Goal: Task Accomplishment & Management: Manage account settings

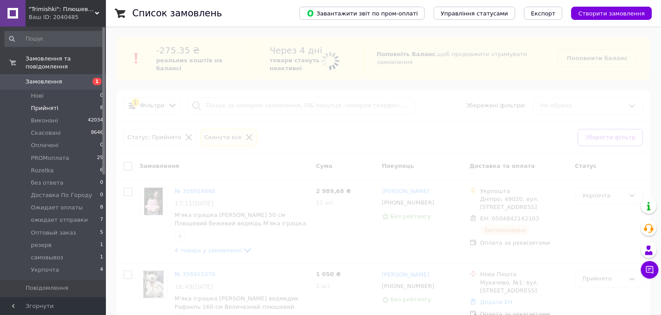
click at [46, 104] on span "Прийняті" at bounding box center [44, 108] width 27 height 8
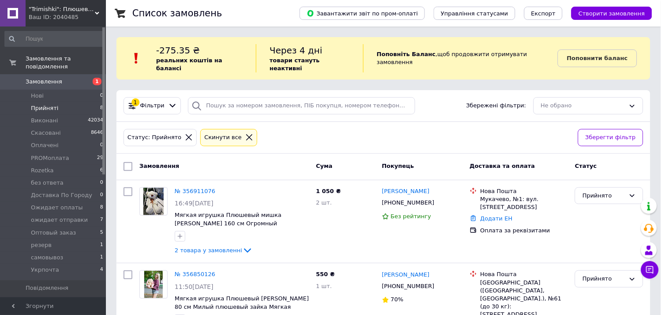
click at [55, 104] on span "Прийняті" at bounding box center [44, 108] width 27 height 8
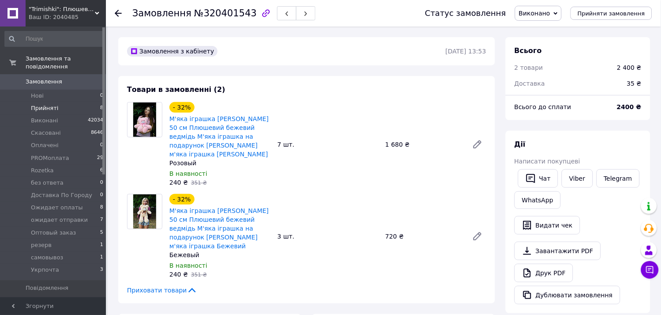
click at [47, 104] on li "Прийняті 8" at bounding box center [54, 108] width 109 height 12
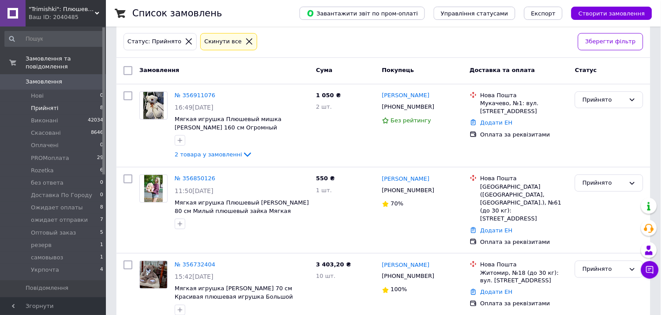
scroll to position [98, 0]
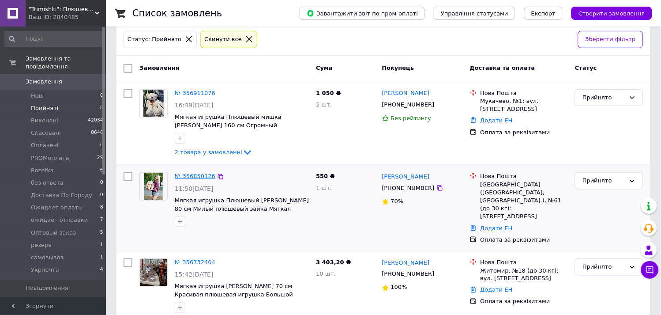
click at [192, 173] on link "№ 356850126" at bounding box center [195, 176] width 41 height 7
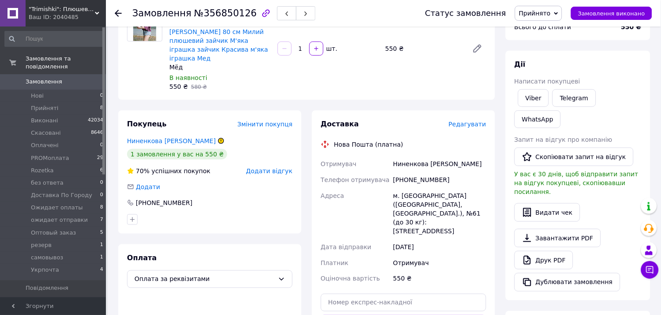
scroll to position [49, 0]
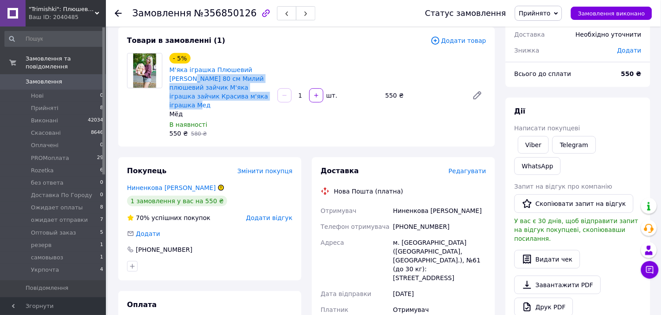
drag, startPoint x: 252, startPoint y: 98, endPoint x: 168, endPoint y: 77, distance: 86.9
click at [168, 77] on div "- 5% М'яка іграшка Плюшевий зайчик Майя 80 см Милий плюшевий зайчик М'яка іграш…" at bounding box center [220, 95] width 108 height 88
copy link "Майя 80 см Милий плюшевий зайчик М'яка іграшка зайчик Красива м'яка іграшка Мед"
click at [372, 9] on div "Замовлення №356850126" at bounding box center [269, 13] width 275 height 26
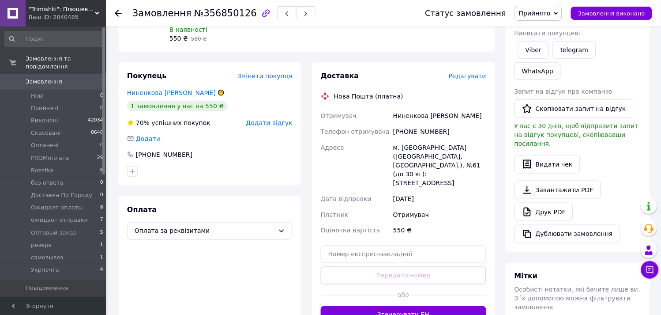
scroll to position [147, 0]
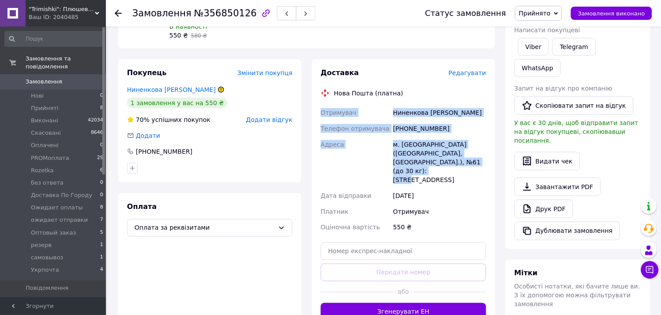
drag, startPoint x: 467, startPoint y: 152, endPoint x: 319, endPoint y: 105, distance: 154.9
click at [319, 105] on div "Отримувач Ниненкова Виктория Телефон отримувача +380976168216 Адреса м. Запоріж…" at bounding box center [403, 170] width 169 height 131
copy div "Отримувач Ниненкова Виктория Телефон отримувача +380976168216 Адреса м. Запоріж…"
click at [550, 11] on span "Прийнято" at bounding box center [535, 13] width 32 height 7
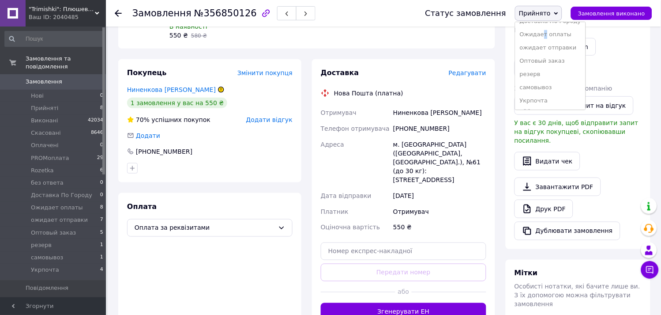
drag, startPoint x: 554, startPoint y: 33, endPoint x: 548, endPoint y: 34, distance: 5.8
click at [553, 33] on li "Ожидает оплаты" at bounding box center [550, 34] width 70 height 13
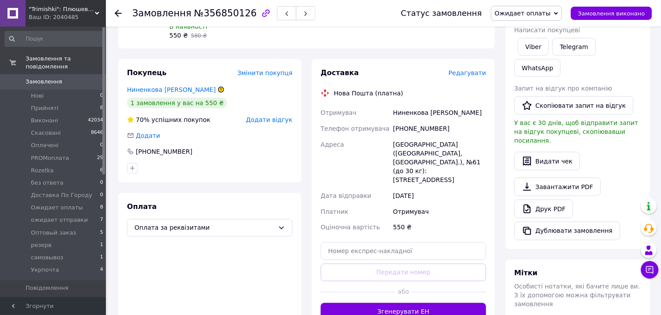
click at [37, 78] on span "Замовлення" at bounding box center [44, 82] width 37 height 8
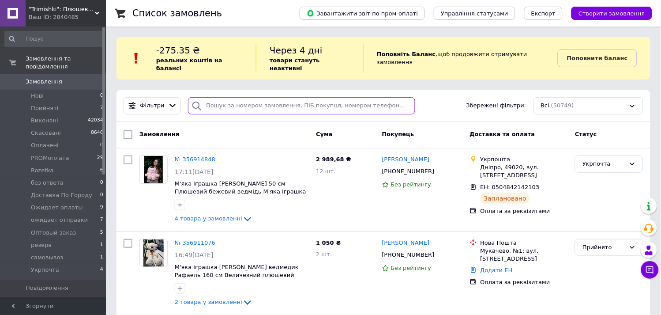
click at [229, 104] on input "search" at bounding box center [301, 105] width 227 height 17
paste input "067 701 57 35"
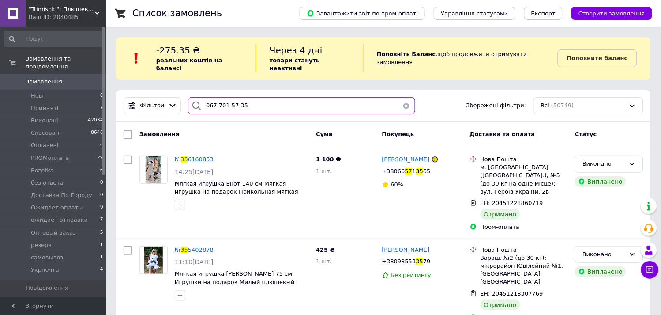
click at [213, 97] on input "067 701 57 35" at bounding box center [301, 105] width 227 height 17
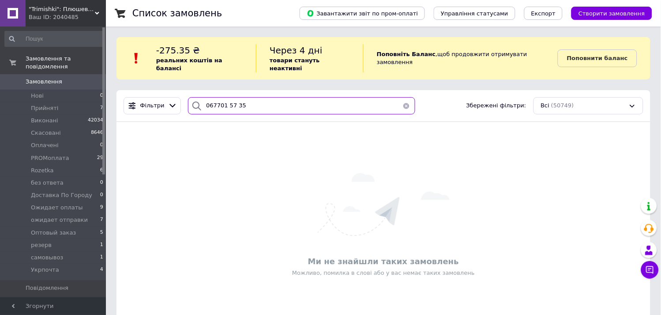
click at [222, 97] on input "067701 57 35" at bounding box center [301, 105] width 227 height 17
click at [230, 97] on input "06770157 35" at bounding box center [301, 105] width 227 height 17
type input "0677015735"
